Goal: Information Seeking & Learning: Learn about a topic

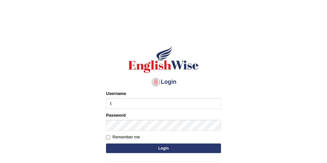
type input "Tandinchoden"
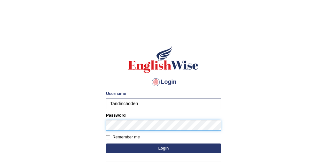
click at [106, 143] on button "Login" at bounding box center [163, 148] width 115 height 10
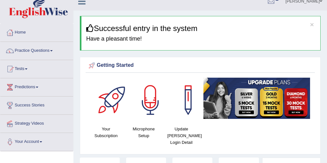
scroll to position [7, 0]
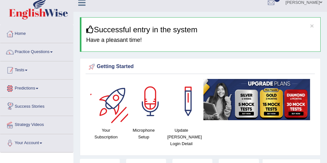
click at [27, 72] on link "Tests" at bounding box center [36, 69] width 73 height 16
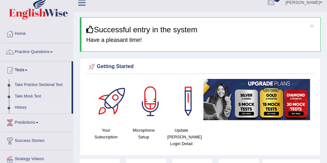
click at [24, 108] on link "History" at bounding box center [42, 107] width 60 height 11
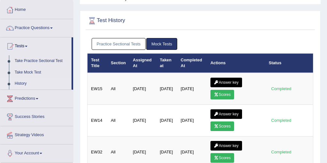
scroll to position [43, 0]
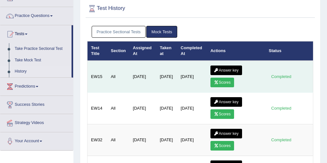
click at [225, 81] on link "Scores" at bounding box center [222, 83] width 24 height 10
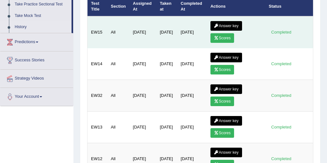
click at [230, 23] on link "Answer key" at bounding box center [226, 26] width 32 height 10
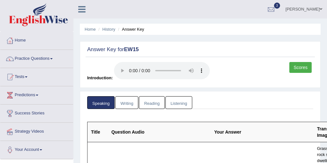
click at [120, 104] on link "Writing" at bounding box center [126, 102] width 23 height 13
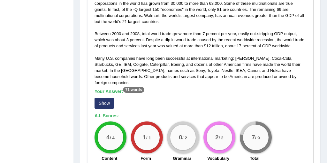
scroll to position [199, 0]
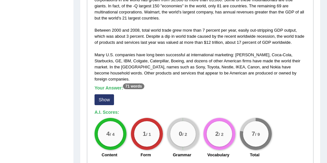
click at [106, 94] on button "Show" at bounding box center [104, 99] width 19 height 11
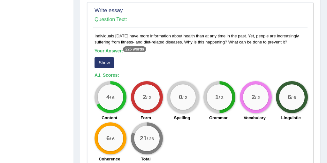
scroll to position [585, 0]
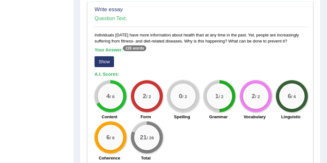
click at [110, 59] on button "Show" at bounding box center [104, 61] width 19 height 11
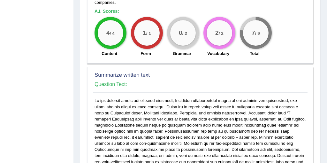
scroll to position [317, 0]
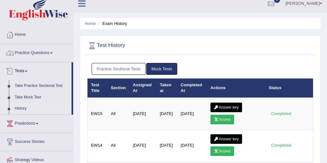
click at [34, 54] on link "Practice Questions" at bounding box center [36, 52] width 73 height 16
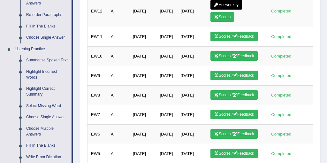
scroll to position [351, 0]
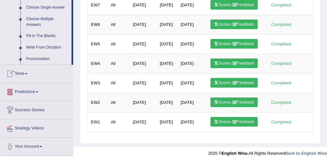
click at [42, 45] on link "Write From Dictation" at bounding box center [47, 47] width 48 height 11
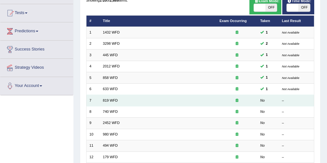
click at [110, 102] on td "819 WFD" at bounding box center [158, 100] width 117 height 11
click at [107, 100] on link "819 WFD" at bounding box center [110, 100] width 15 height 4
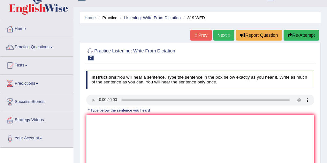
scroll to position [12, 0]
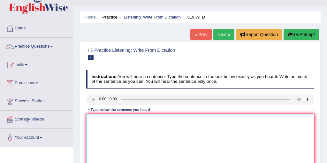
click at [117, 141] on textarea at bounding box center [200, 140] width 228 height 53
click at [120, 119] on textarea "Plants are able to grow throughout" at bounding box center [200, 140] width 228 height 53
click at [196, 121] on textarea "Plants are able to continuesly continues to grow throughout" at bounding box center [200, 140] width 228 height 53
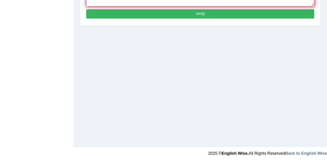
scroll to position [150, 0]
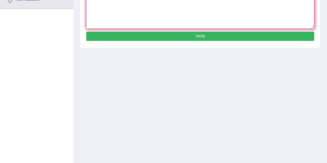
type textarea "Plants are able to continuesly continues to grow throughout their life a an the."
click at [201, 40] on button "Verify" at bounding box center [200, 36] width 228 height 9
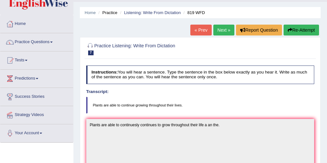
scroll to position [0, 0]
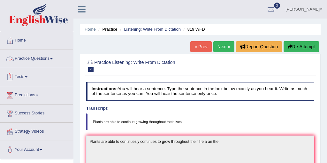
click at [42, 59] on link "Practice Questions" at bounding box center [36, 58] width 73 height 16
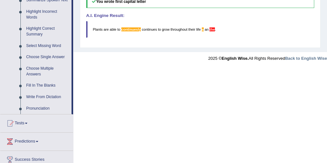
scroll to position [343, 0]
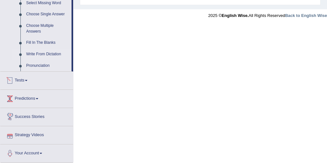
click at [42, 53] on link "Write From Dictation" at bounding box center [47, 54] width 48 height 11
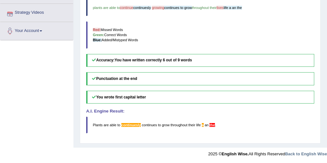
scroll to position [80, 0]
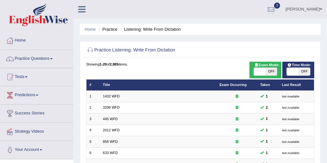
click at [302, 72] on span "OFF" at bounding box center [303, 72] width 11 height 8
checkbox input "true"
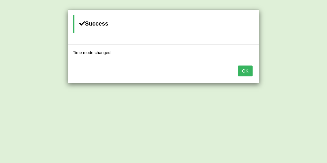
click at [251, 72] on button "OK" at bounding box center [245, 70] width 15 height 11
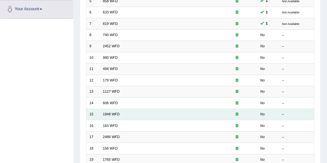
scroll to position [98, 0]
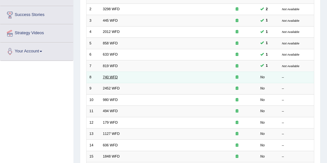
click at [114, 77] on link "740 WFD" at bounding box center [110, 77] width 15 height 4
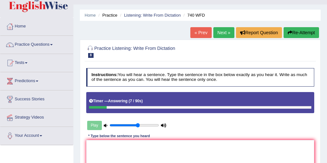
scroll to position [32, 0]
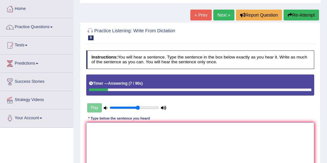
click at [111, 133] on textarea at bounding box center [200, 148] width 228 height 53
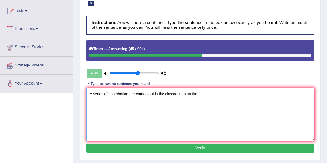
scroll to position [66, 0]
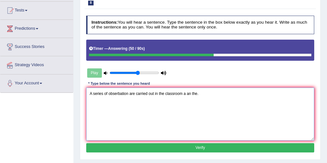
click at [120, 94] on textarea "A series of obserbation are carried out in the classroom a an the." at bounding box center [200, 113] width 228 height 53
click at [129, 93] on textarea "A series of observation are carried out in the classroom a an the." at bounding box center [200, 113] width 228 height 53
type textarea "A series of observation obserbation are carried out in the classroom a an the."
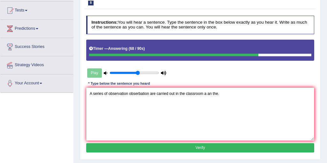
click at [207, 146] on button "Verify" at bounding box center [200, 147] width 228 height 9
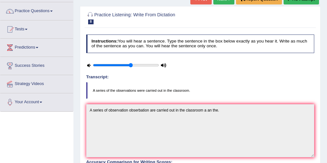
scroll to position [0, 0]
